Goal: Information Seeking & Learning: Learn about a topic

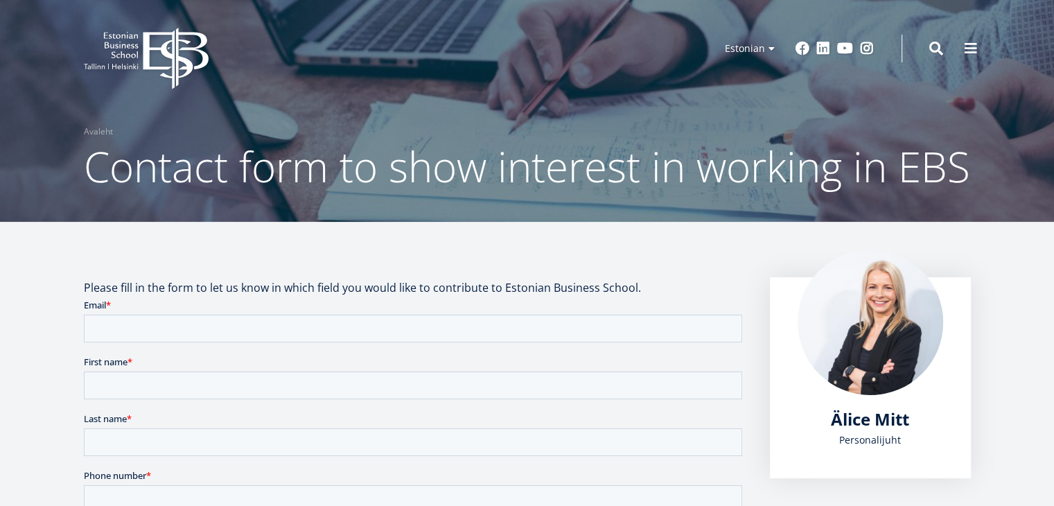
click at [261, 93] on header "EBS Logo Created with Sketch. Kasutaja konto menüü Admin Estonian Estonian Engl…" at bounding box center [527, 48] width 1054 height 97
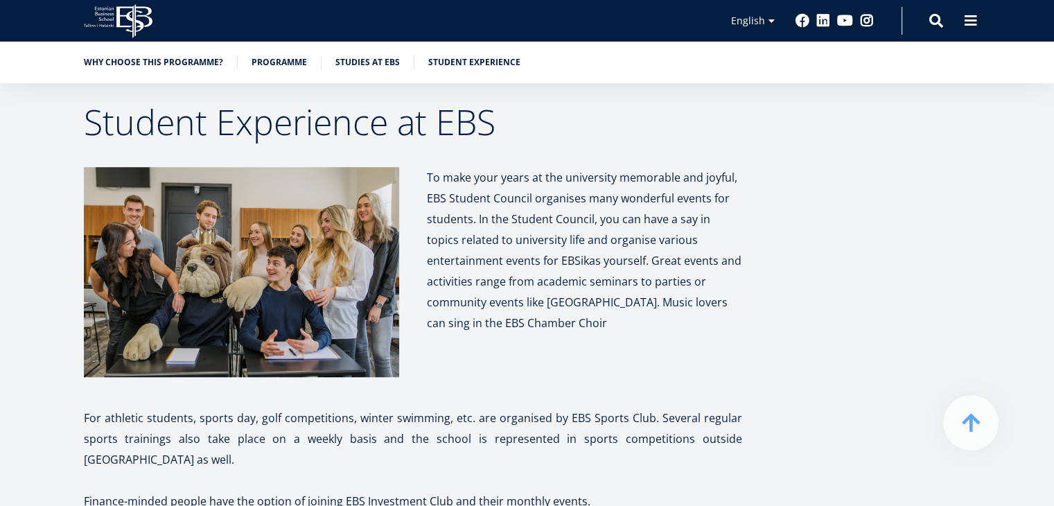
scroll to position [6409, 0]
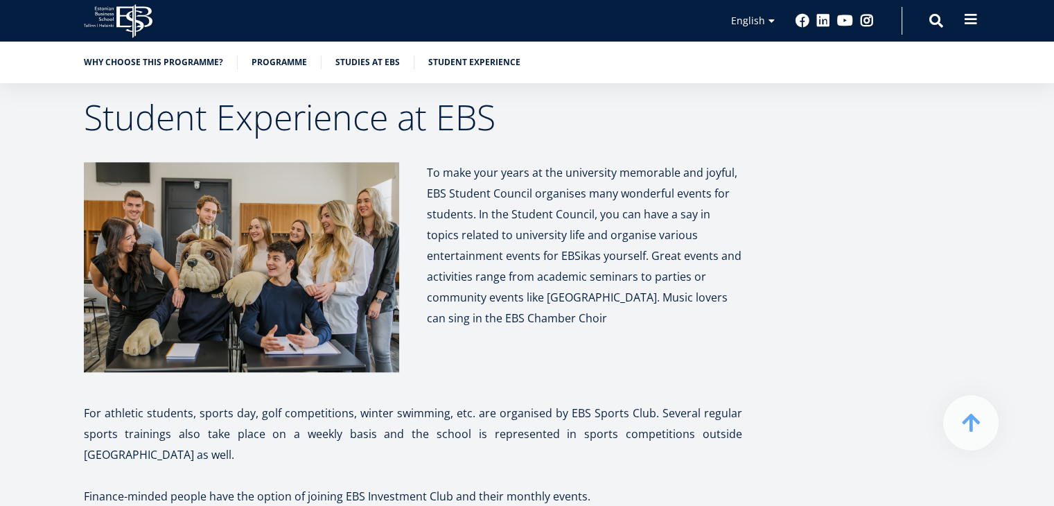
click at [970, 18] on span at bounding box center [971, 19] width 14 height 14
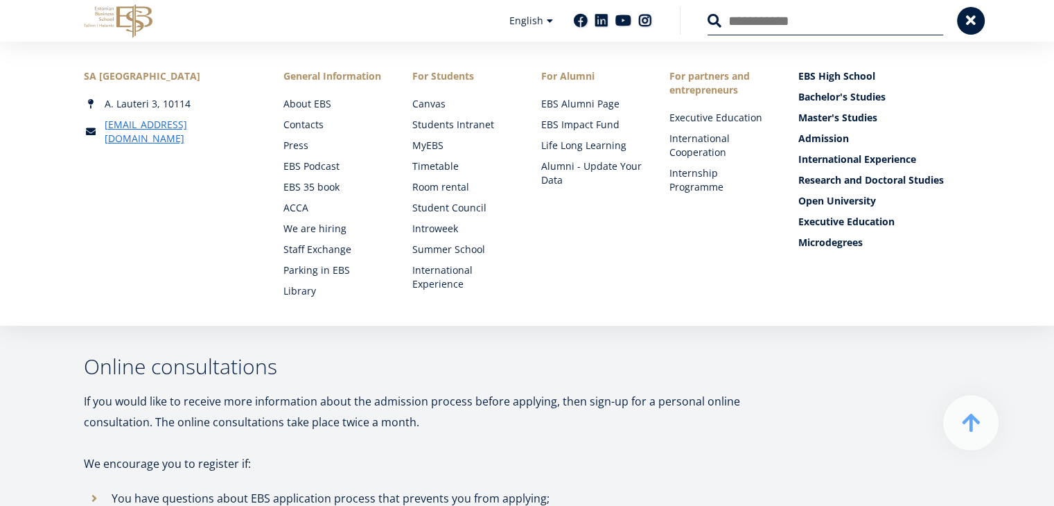
scroll to position [4461, 0]
